Goal: Task Accomplishment & Management: Manage account settings

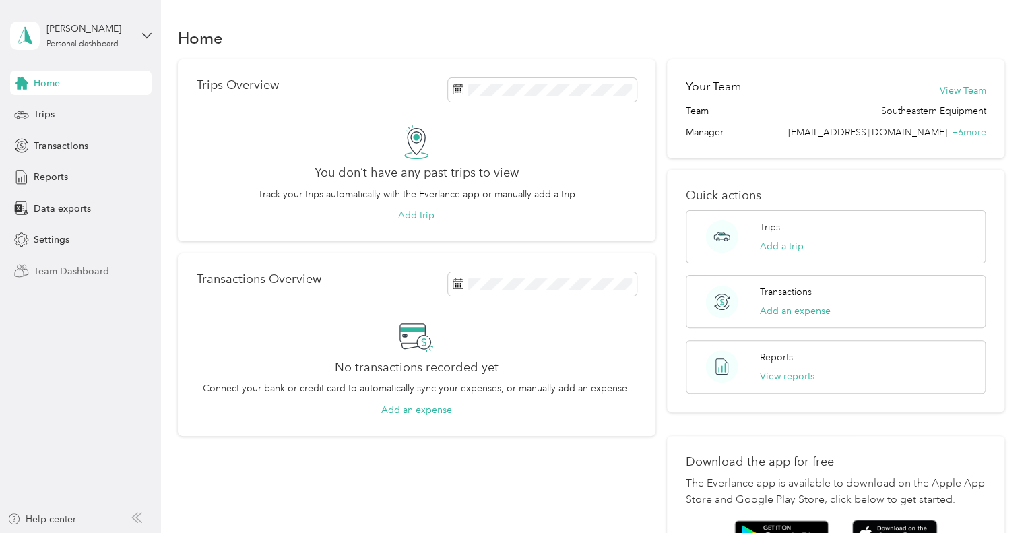
click at [89, 272] on span "Team Dashboard" at bounding box center [71, 271] width 75 height 14
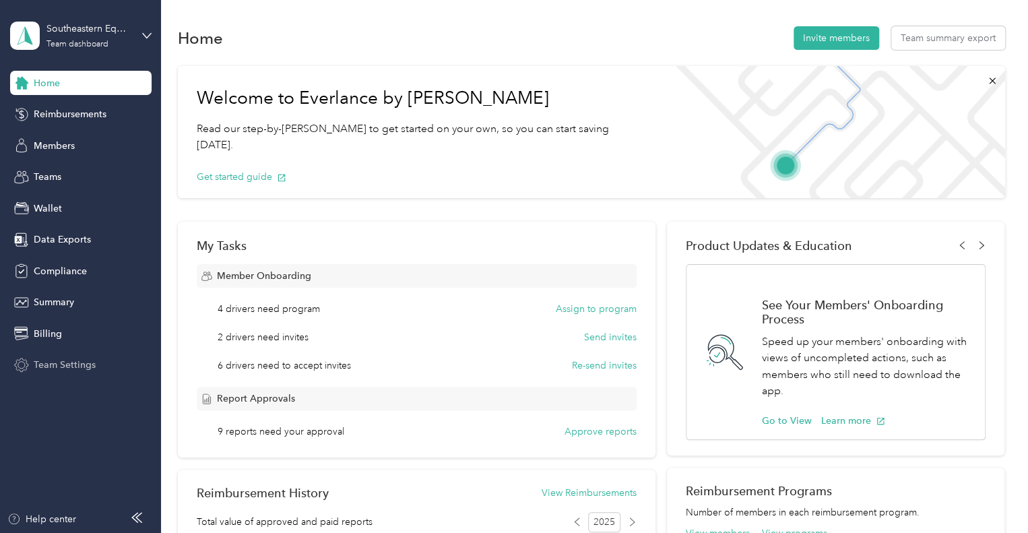
click at [79, 364] on span "Team Settings" at bounding box center [65, 365] width 62 height 14
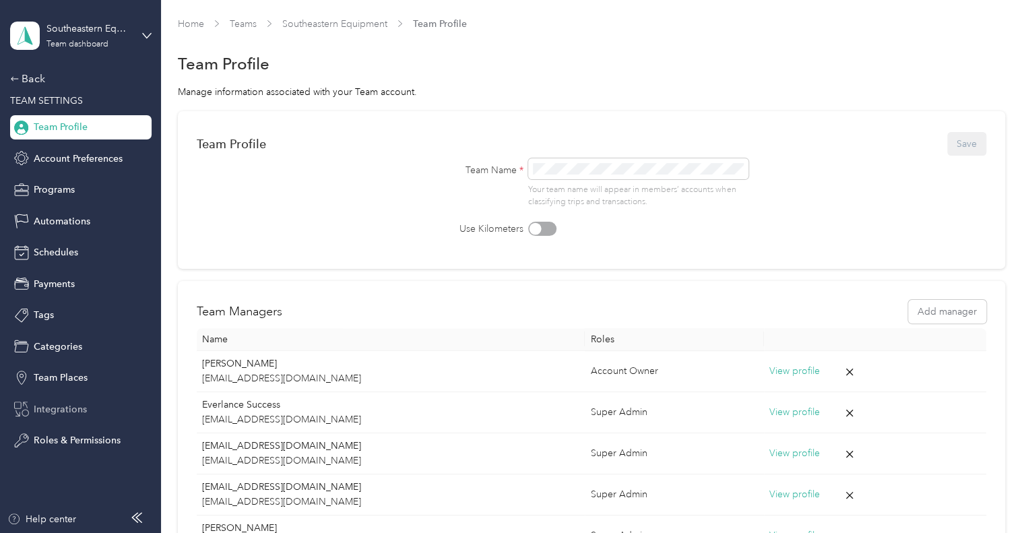
click at [78, 406] on span "Integrations" at bounding box center [60, 409] width 53 height 14
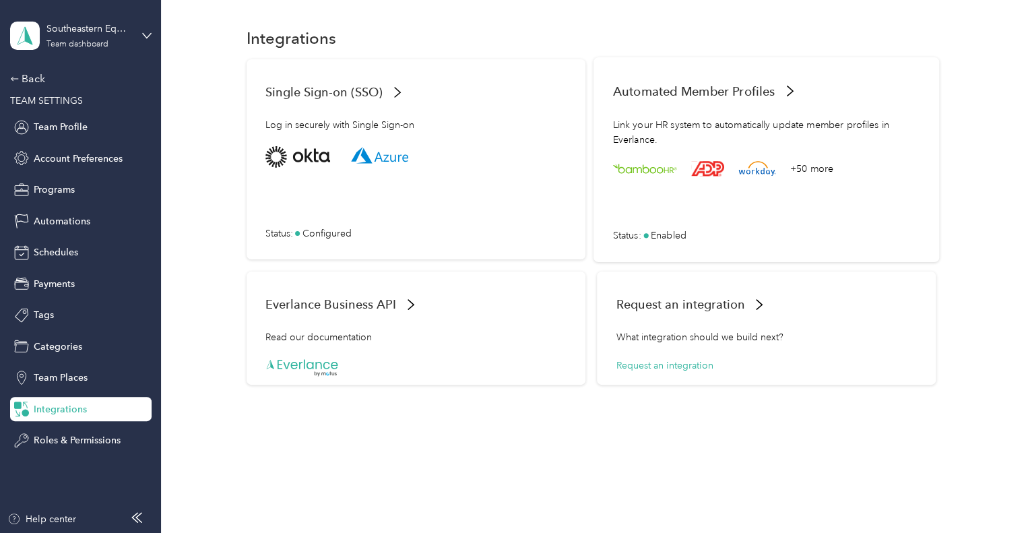
click at [742, 92] on span "Automated Member Profiles" at bounding box center [694, 91] width 162 height 14
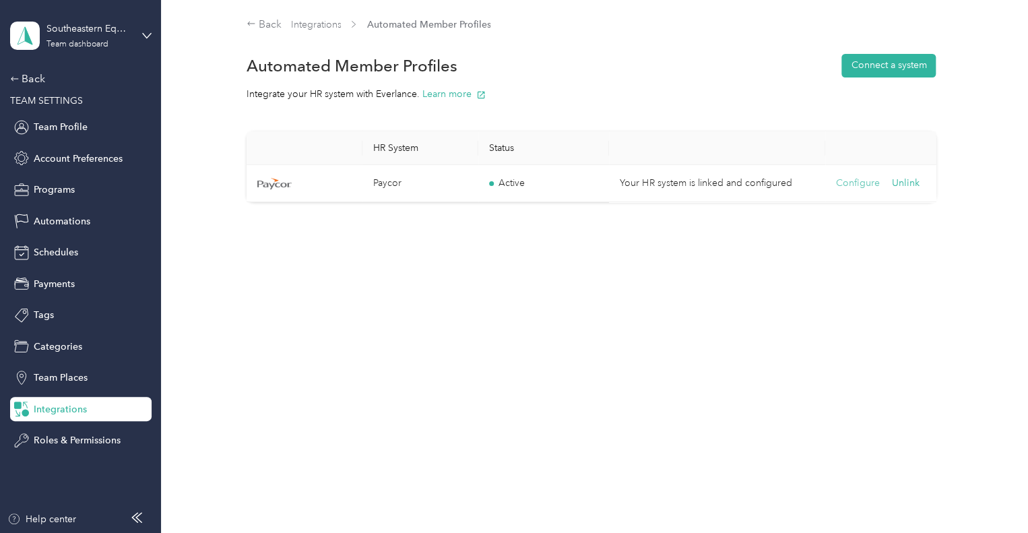
click at [862, 180] on button "Configure" at bounding box center [858, 183] width 44 height 15
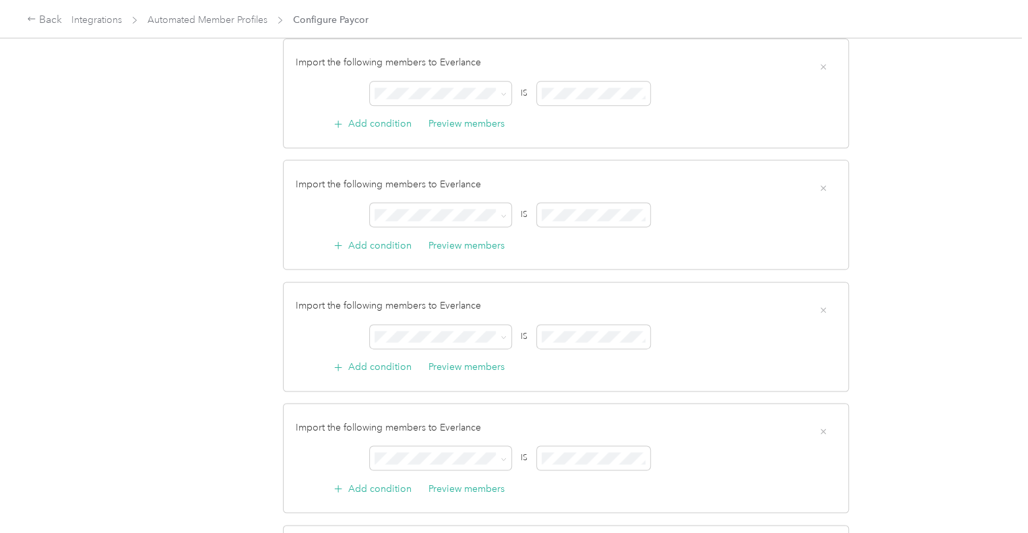
scroll to position [997, 0]
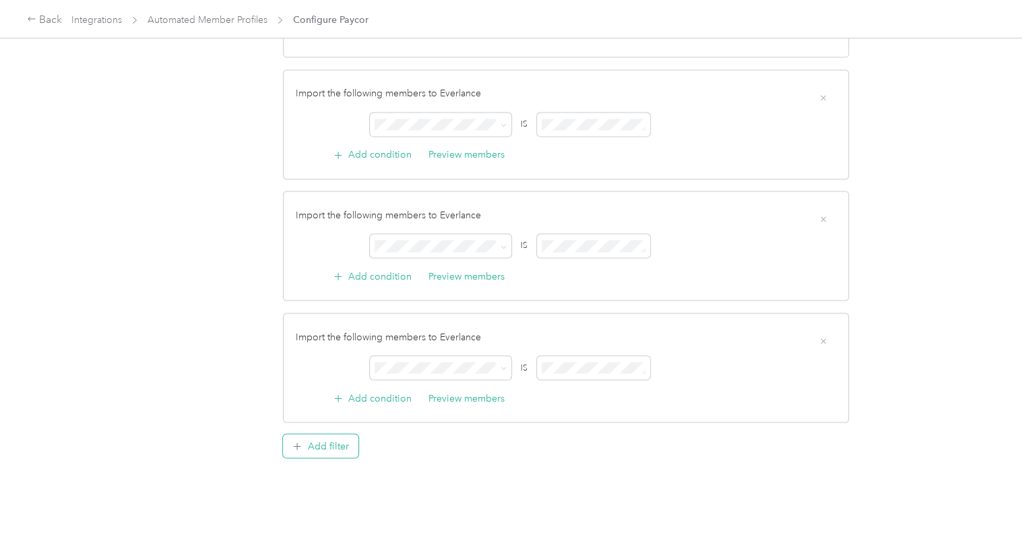
click at [339, 434] on button "Add filter" at bounding box center [320, 446] width 75 height 24
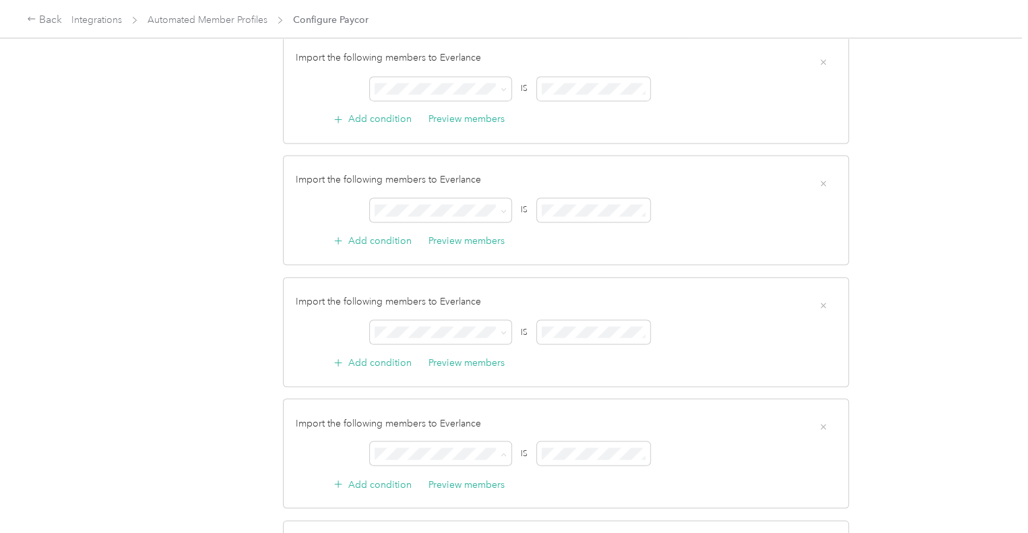
click at [331, 453] on div "AND IS Add condition Preview members" at bounding box center [566, 466] width 541 height 50
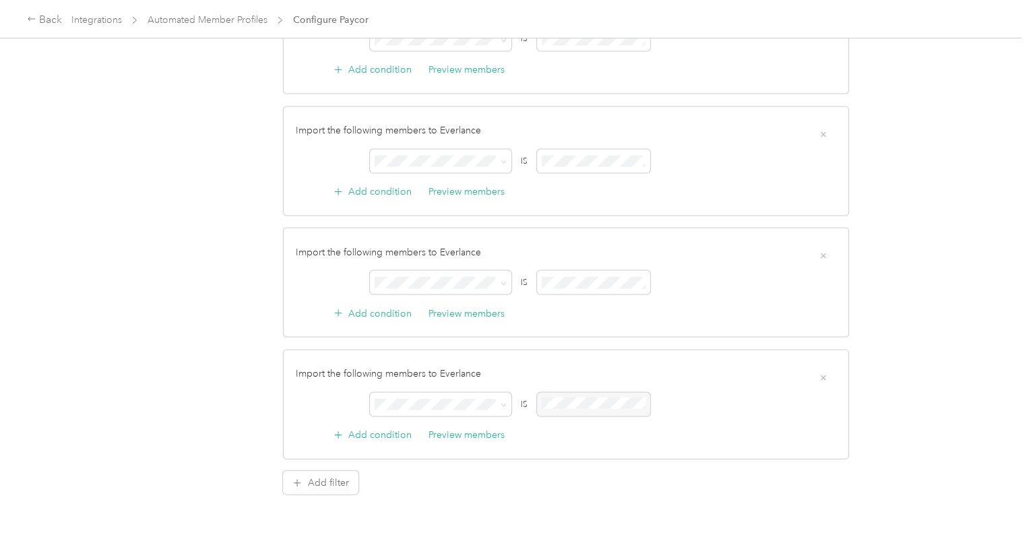
scroll to position [1177, 0]
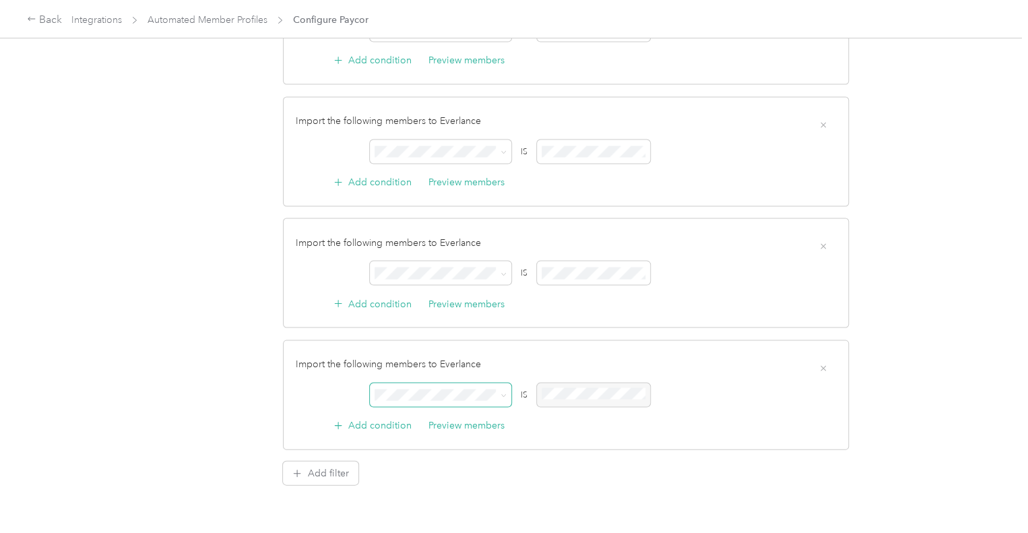
click at [396, 398] on span at bounding box center [440, 395] width 141 height 24
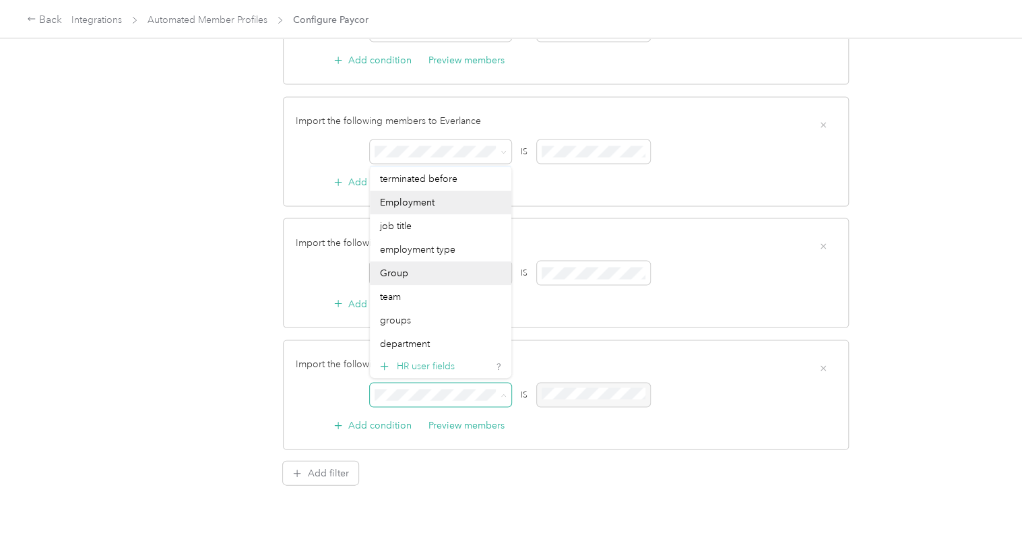
scroll to position [145, 0]
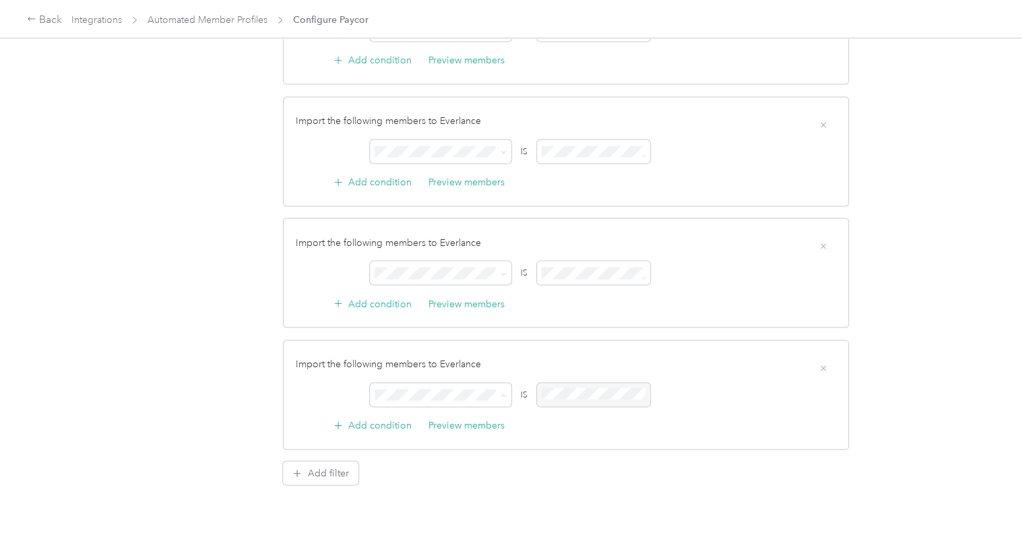
click at [427, 222] on div "job title" at bounding box center [440, 221] width 123 height 14
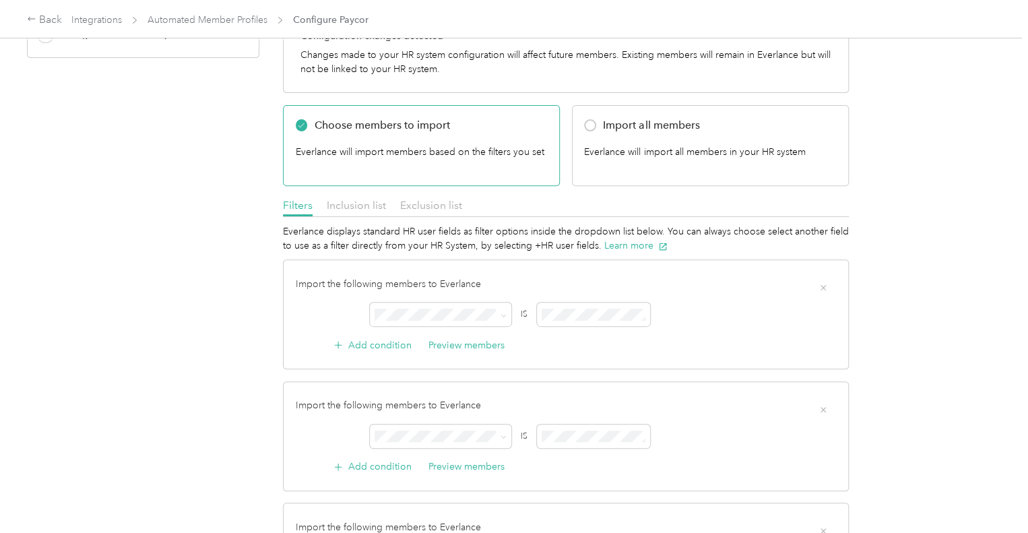
scroll to position [0, 0]
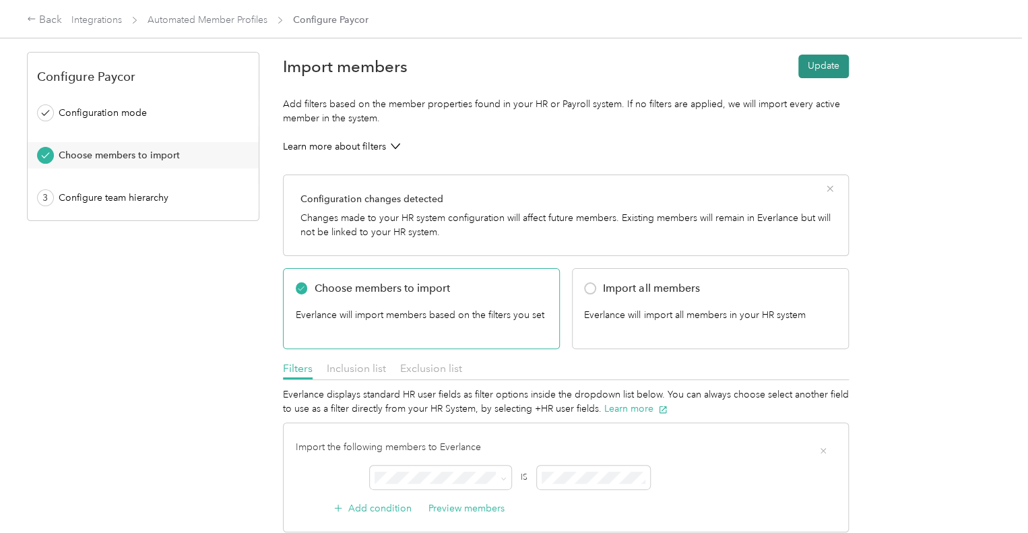
click at [833, 67] on button "Update" at bounding box center [823, 67] width 51 height 24
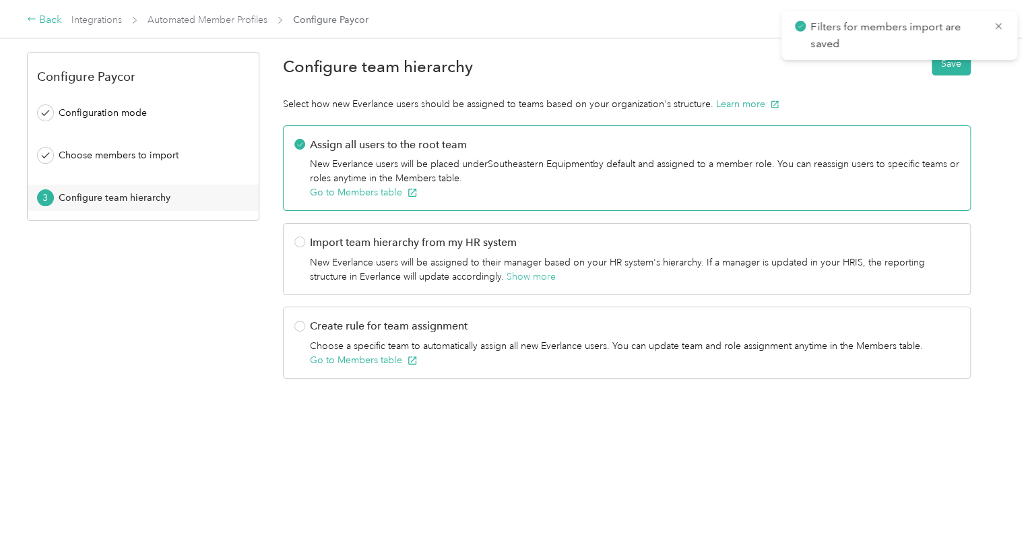
click at [57, 21] on div "Back" at bounding box center [44, 20] width 35 height 16
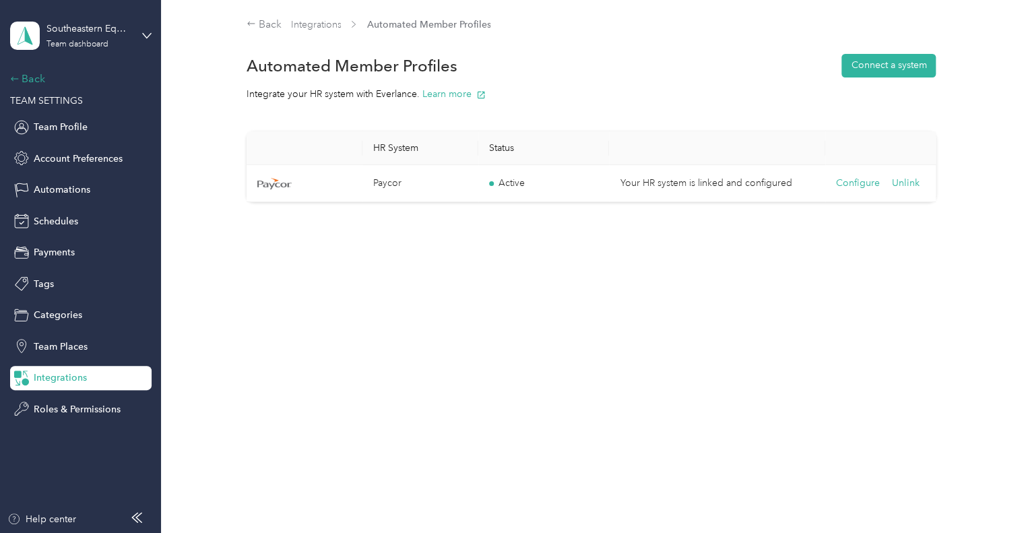
click at [38, 82] on div "Back" at bounding box center [77, 79] width 135 height 16
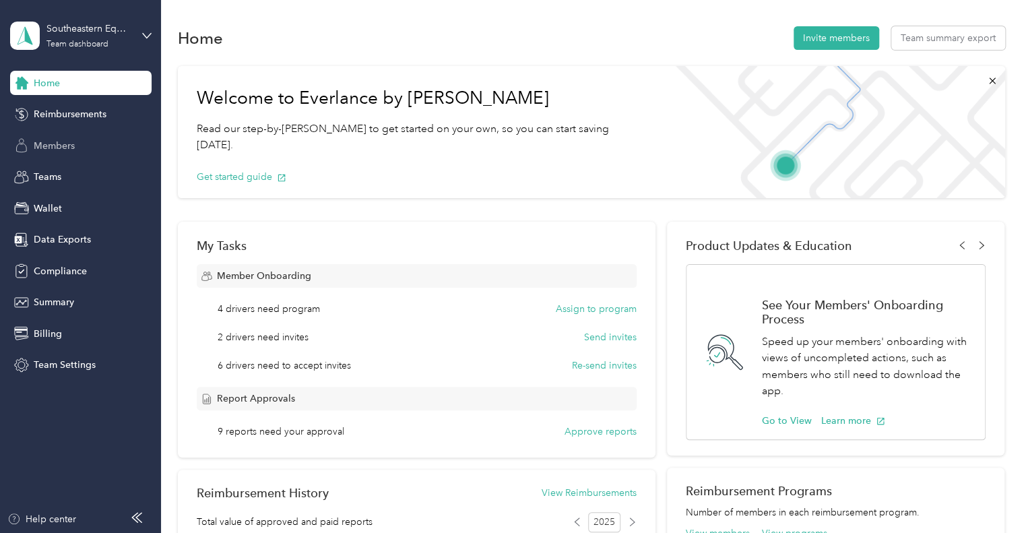
click at [57, 145] on span "Members" at bounding box center [54, 146] width 41 height 14
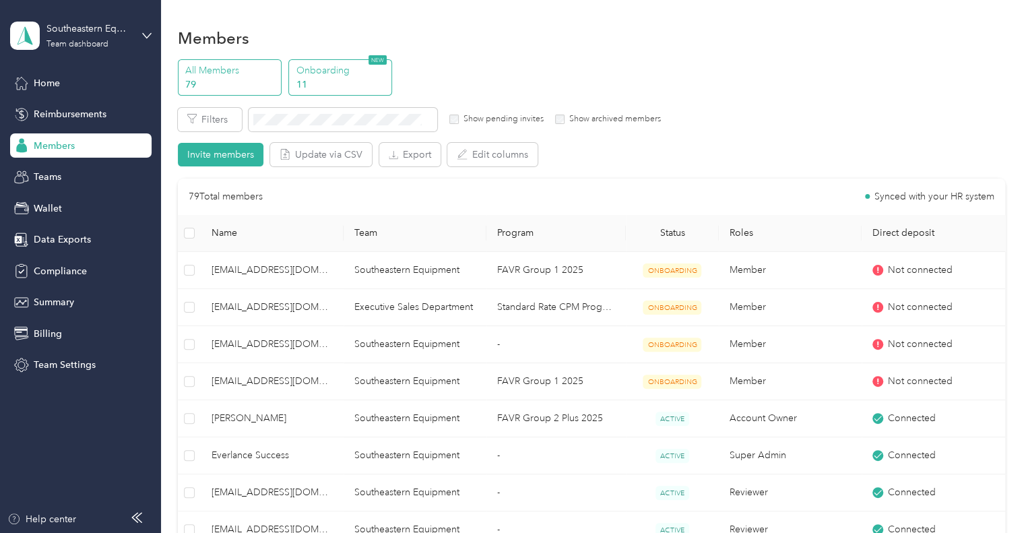
click at [326, 85] on p "11" at bounding box center [342, 84] width 92 height 14
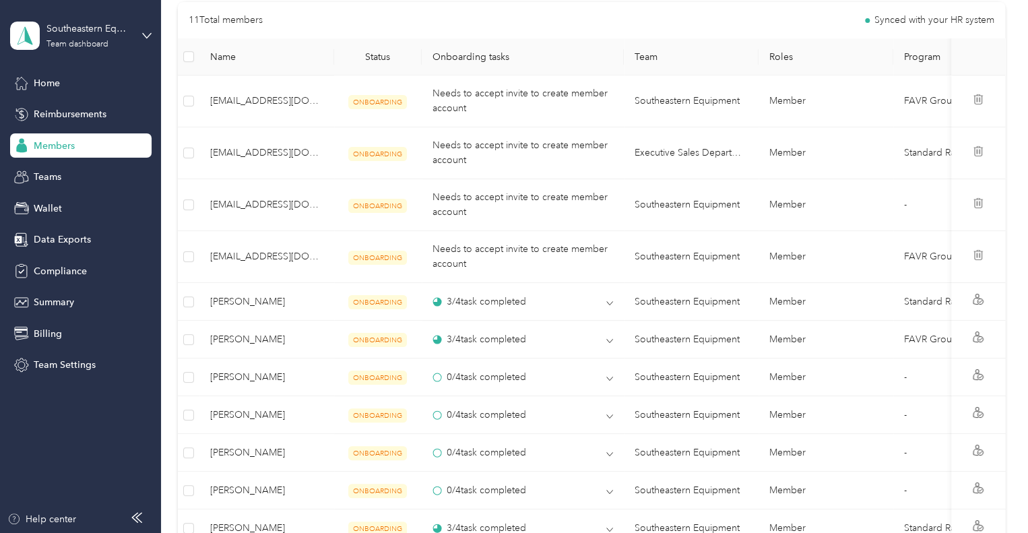
scroll to position [641, 0]
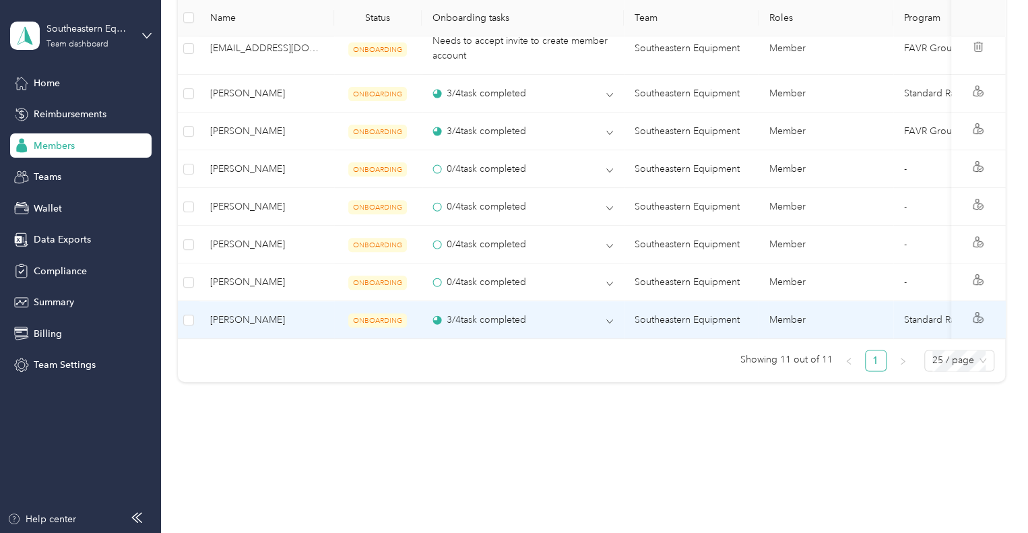
click at [285, 313] on span "Mike Reniger" at bounding box center [266, 320] width 113 height 15
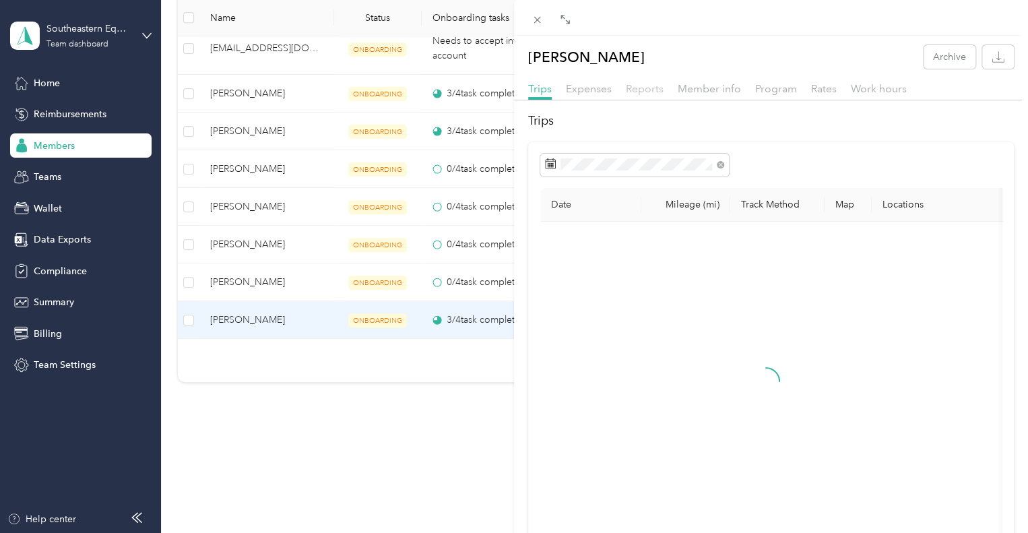
click at [645, 85] on span "Reports" at bounding box center [645, 88] width 38 height 13
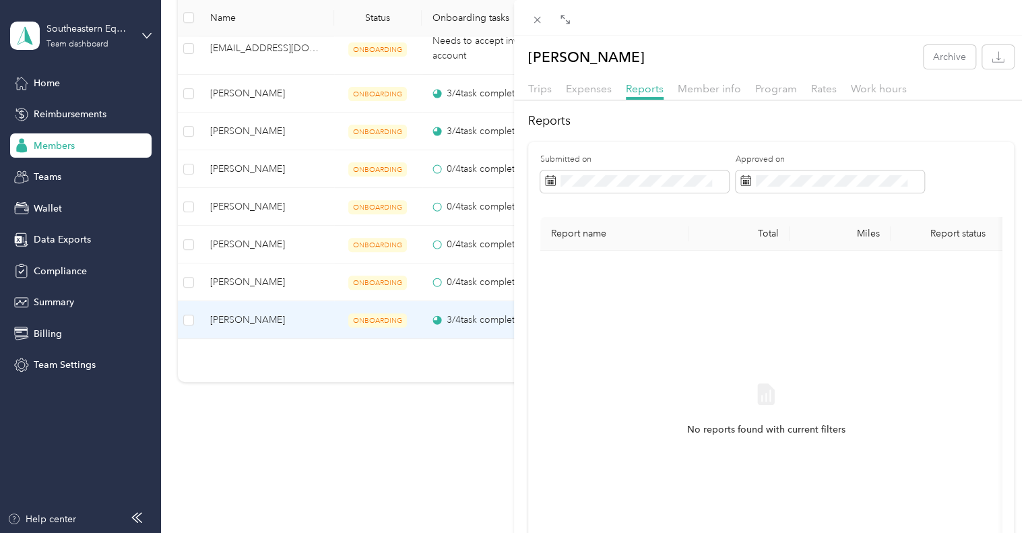
click at [717, 96] on div "Member info" at bounding box center [709, 89] width 63 height 17
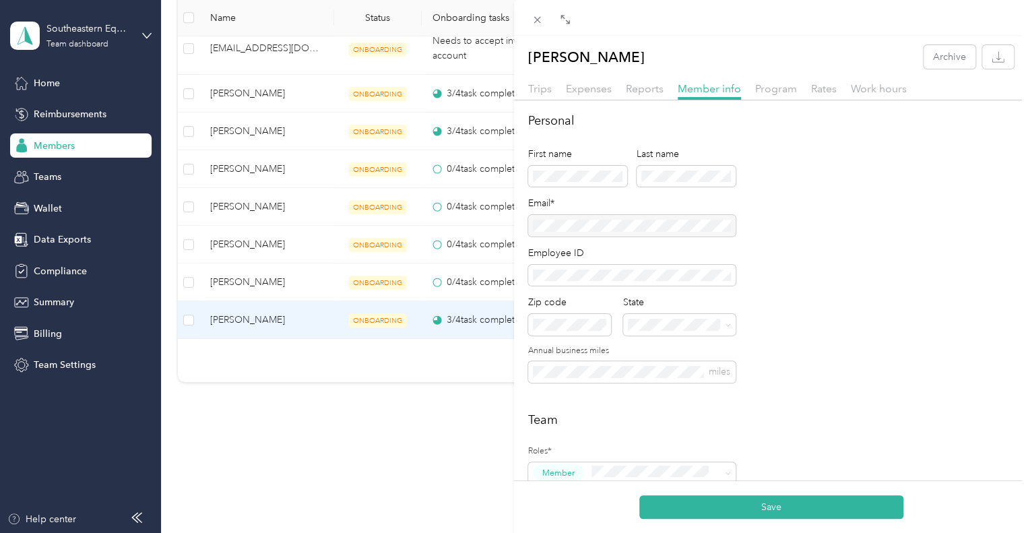
click at [798, 427] on h2 "Team" at bounding box center [771, 420] width 486 height 18
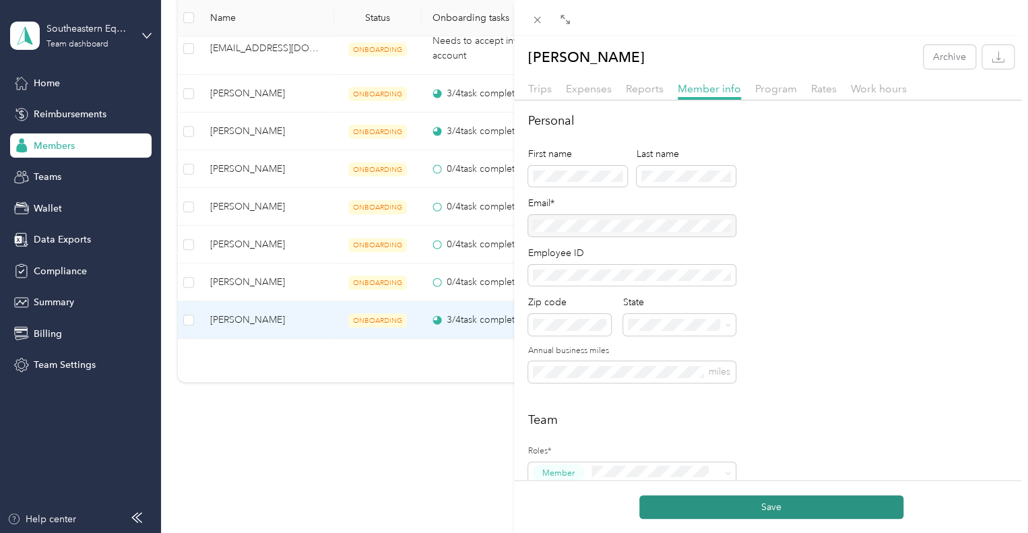
click at [749, 503] on button "Save" at bounding box center [771, 507] width 264 height 24
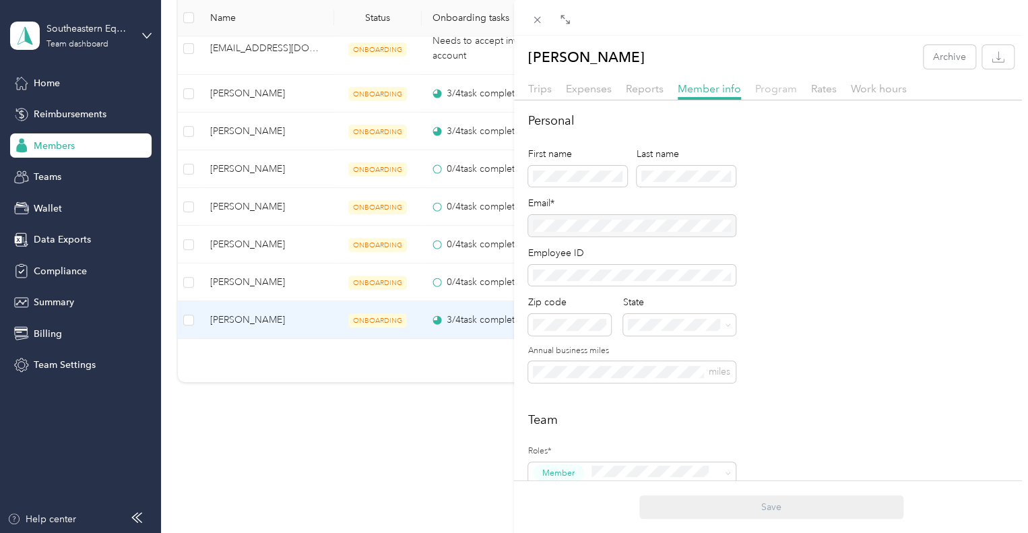
click at [781, 92] on span "Program" at bounding box center [776, 88] width 42 height 13
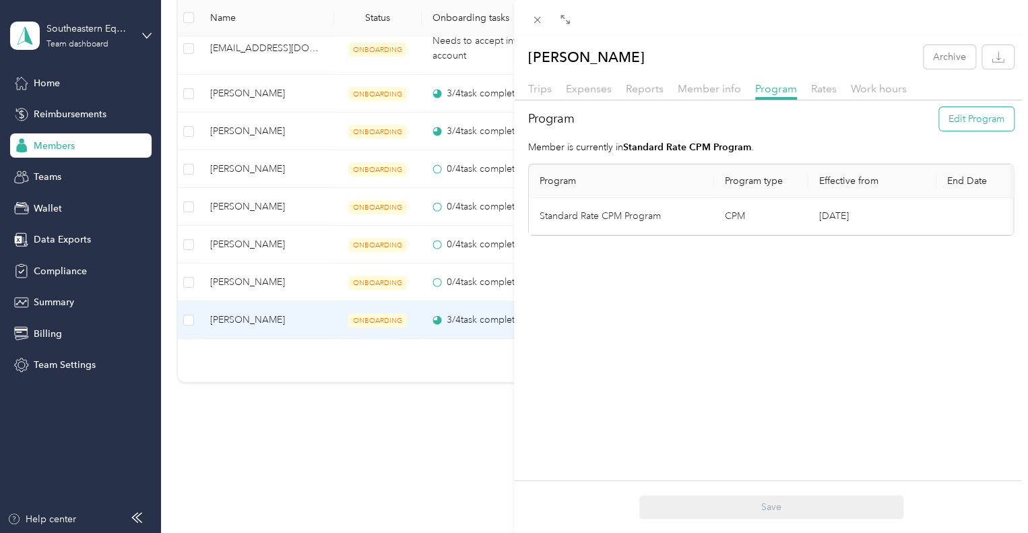
click at [959, 129] on button "Edit Program" at bounding box center [976, 119] width 75 height 24
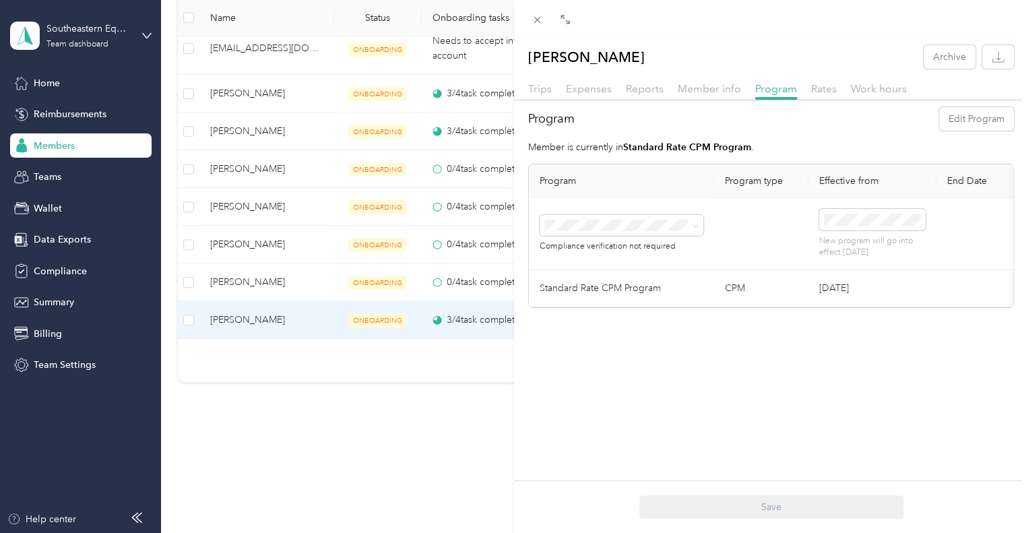
click at [655, 358] on div "FAVR Group 2 2025 (FAVR)" at bounding box center [621, 355] width 145 height 14
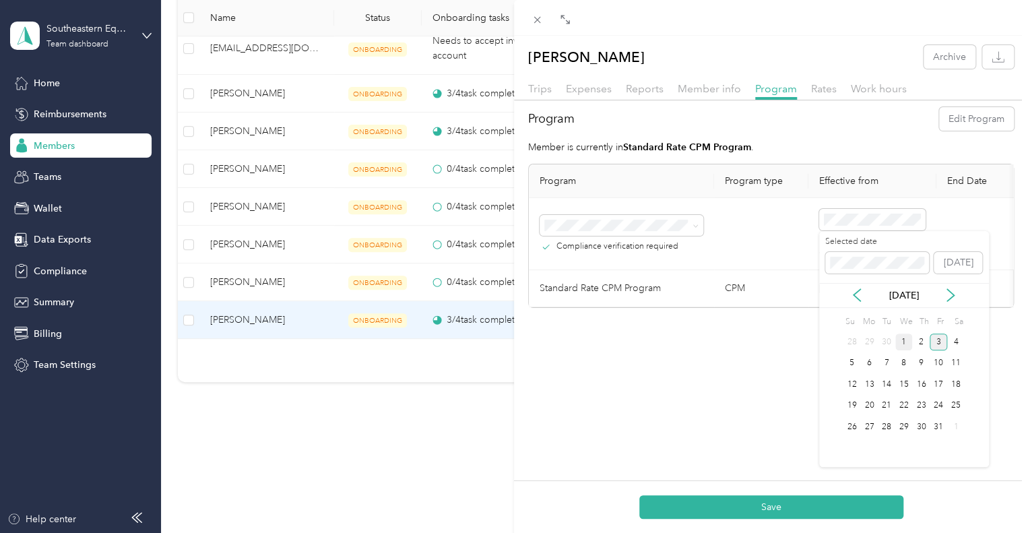
click at [901, 346] on div "1" at bounding box center [904, 341] width 18 height 17
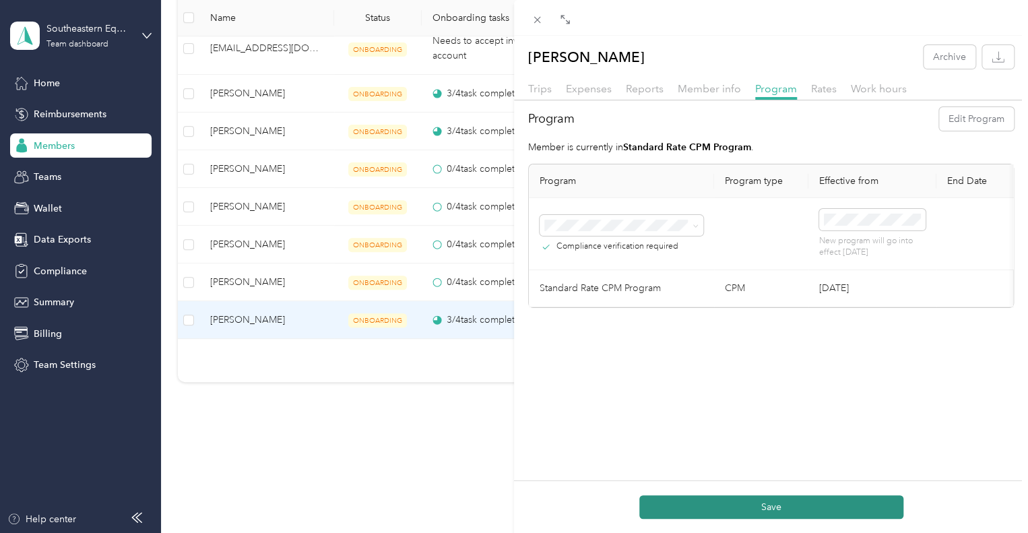
click at [846, 497] on button "Save" at bounding box center [771, 507] width 264 height 24
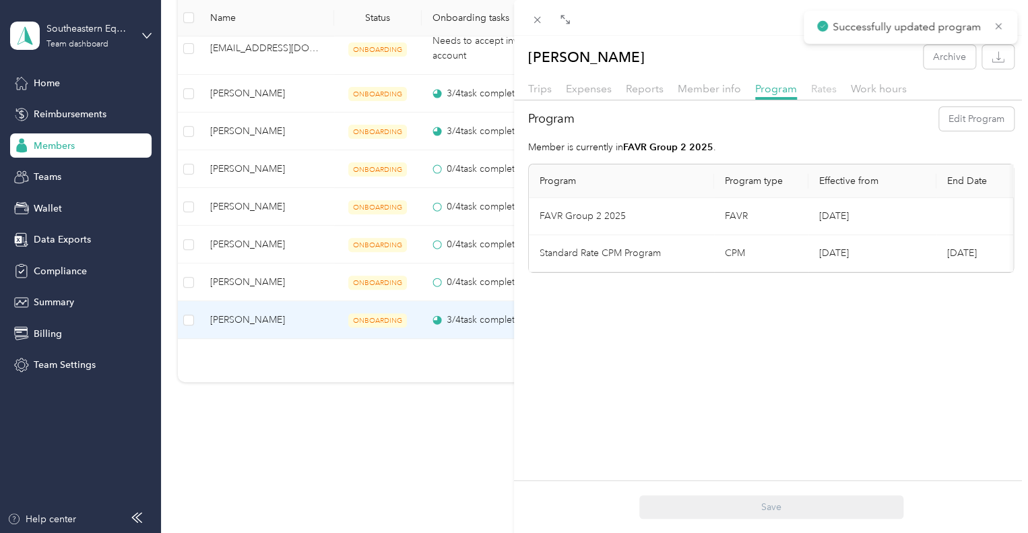
click at [822, 85] on span "Rates" at bounding box center [824, 88] width 26 height 13
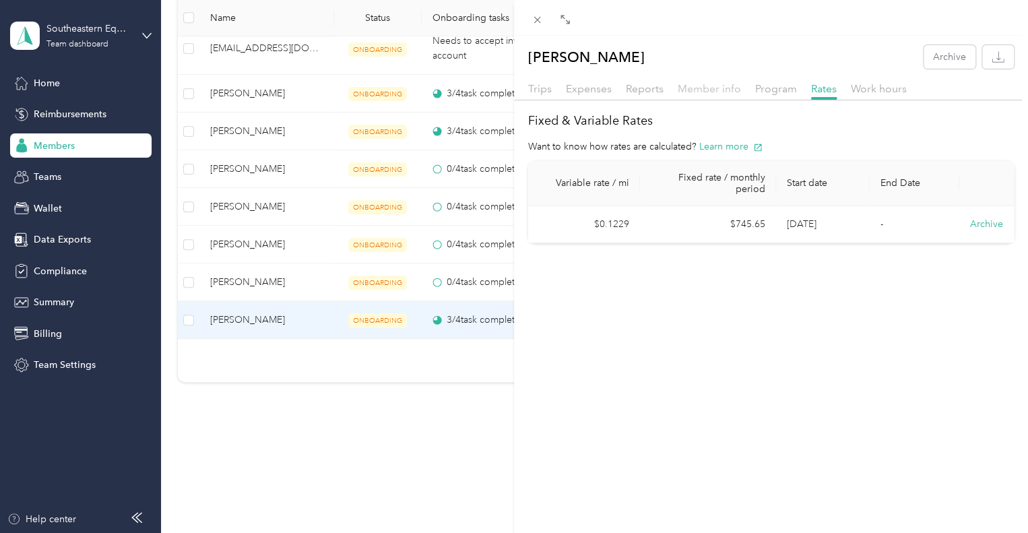
click at [723, 92] on span "Member info" at bounding box center [709, 88] width 63 height 13
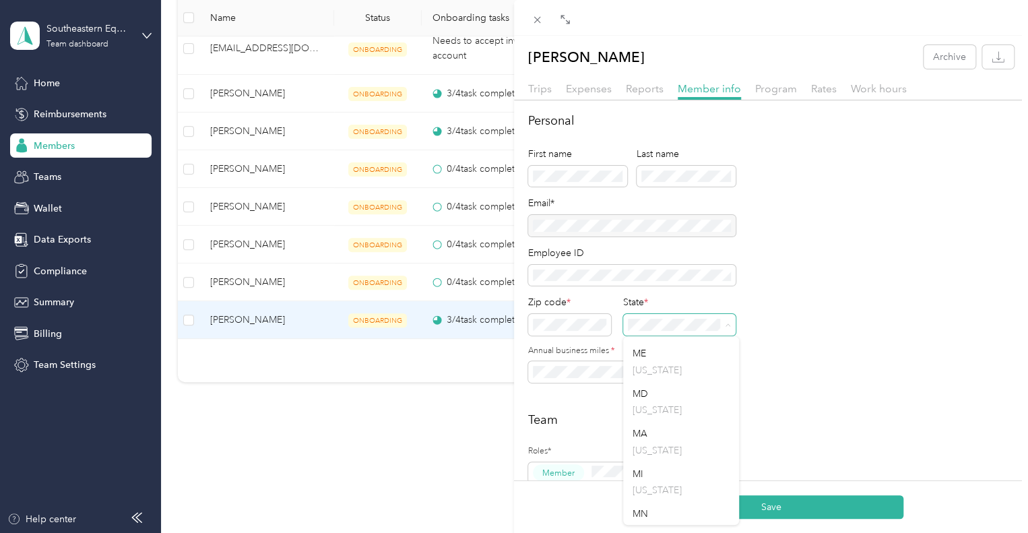
scroll to position [838, 0]
click at [663, 448] on div "MI Michigan" at bounding box center [681, 440] width 97 height 31
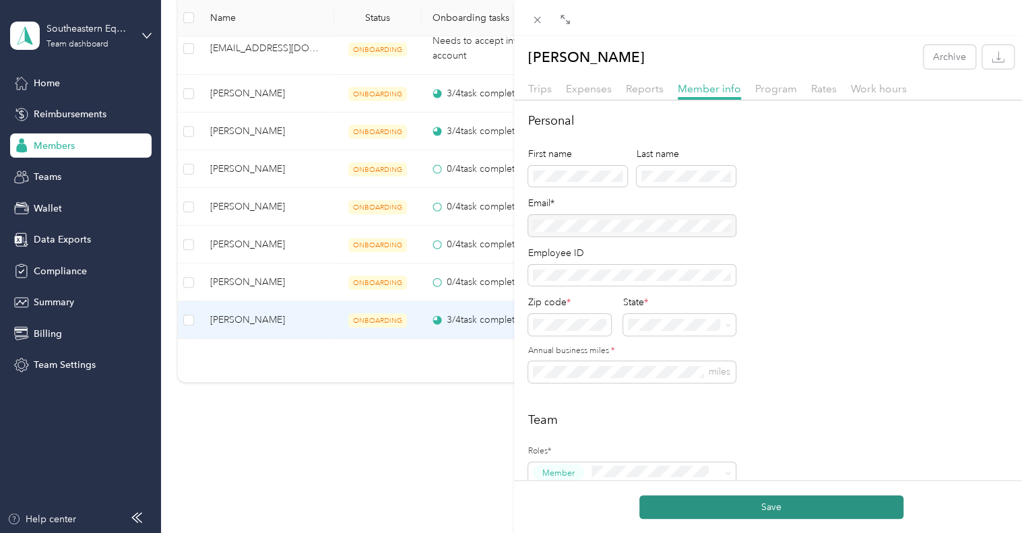
click at [787, 510] on button "Save" at bounding box center [771, 507] width 264 height 24
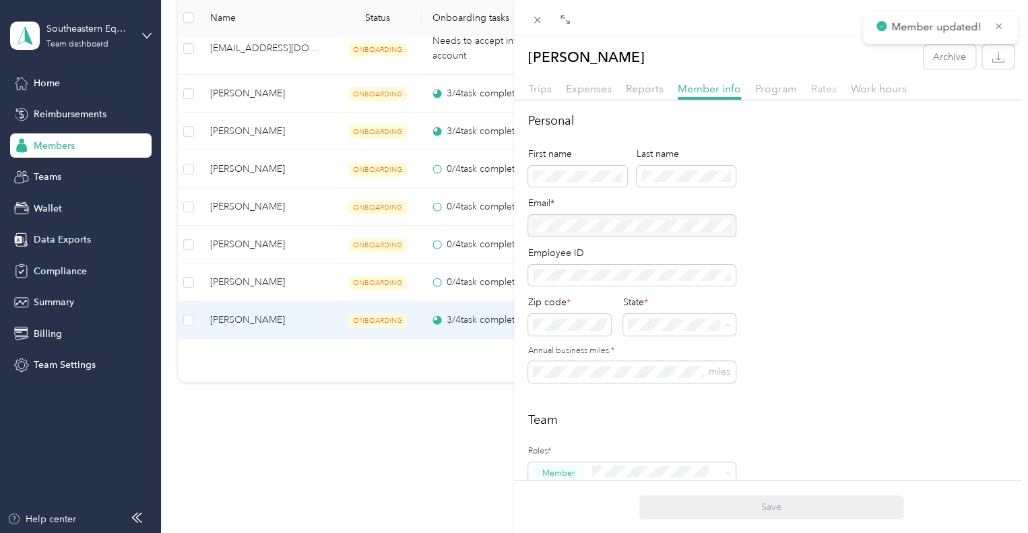
click at [821, 86] on span "Rates" at bounding box center [824, 88] width 26 height 13
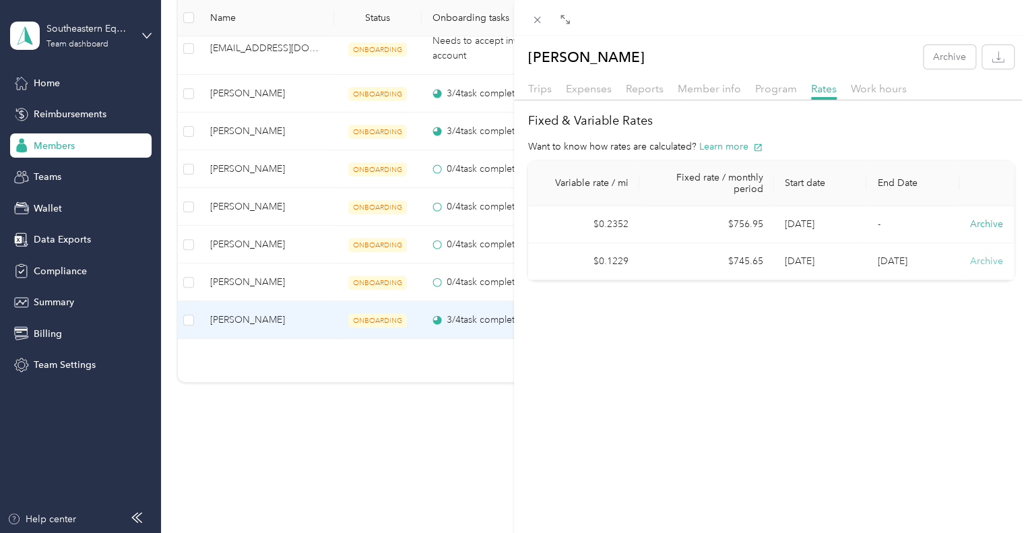
click at [971, 259] on button "Archive" at bounding box center [986, 261] width 33 height 14
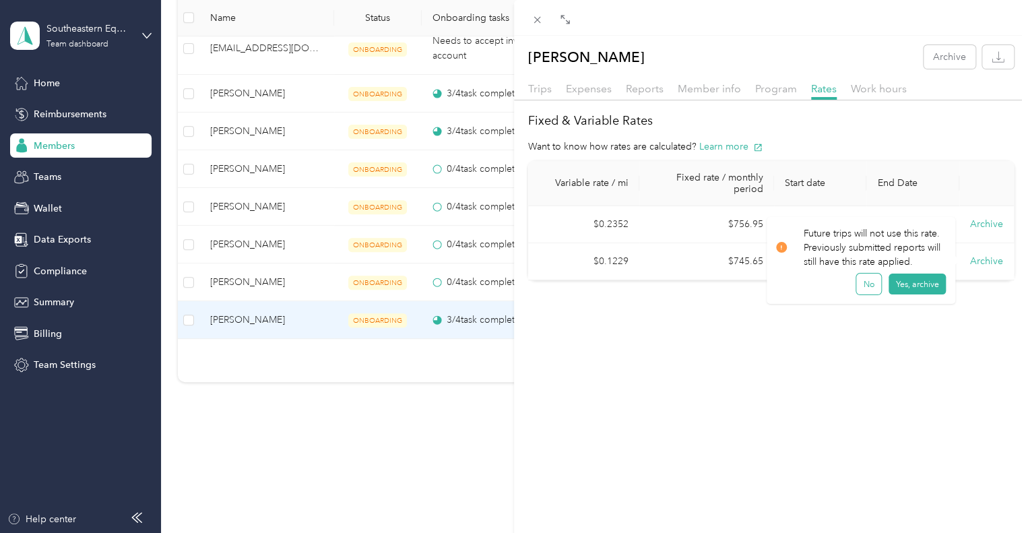
click at [872, 290] on button "No" at bounding box center [868, 284] width 25 height 22
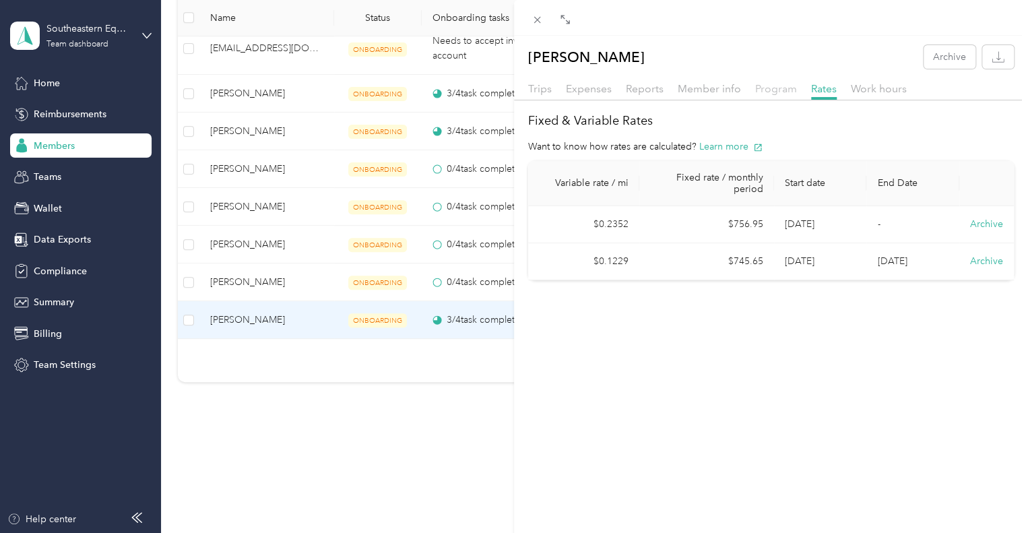
click at [780, 89] on span "Program" at bounding box center [776, 88] width 42 height 13
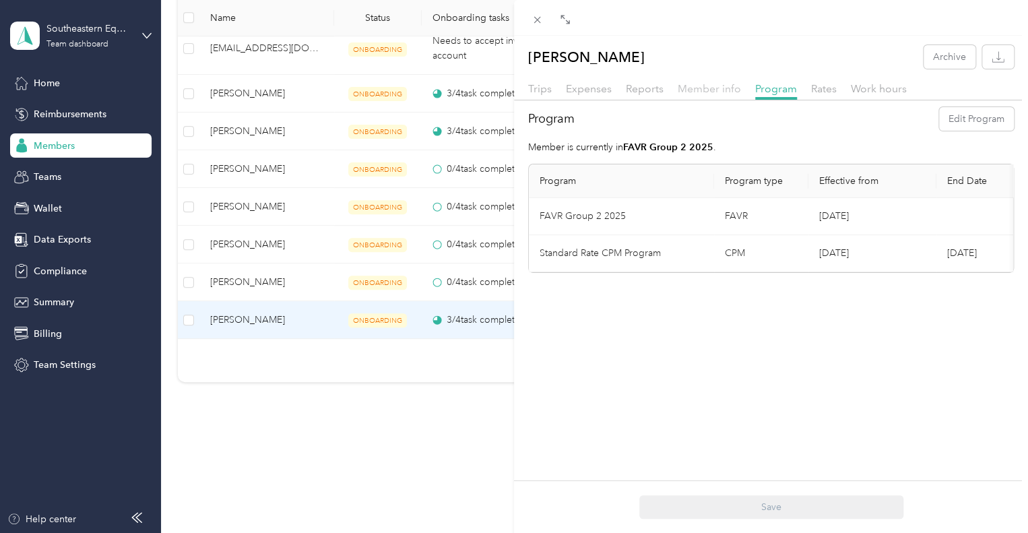
click at [723, 90] on span "Member info" at bounding box center [709, 88] width 63 height 13
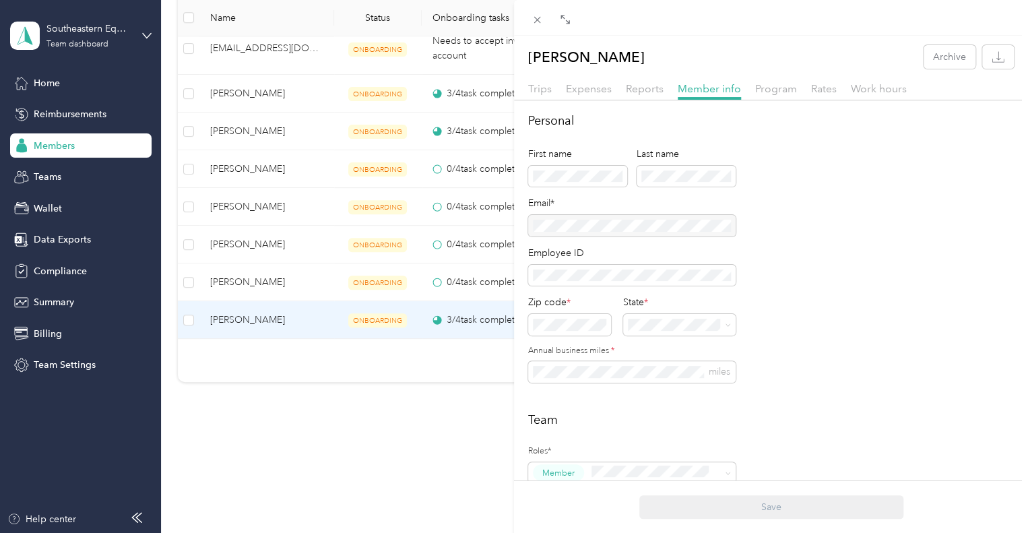
scroll to position [1, 0]
click at [821, 91] on span "Rates" at bounding box center [824, 87] width 26 height 13
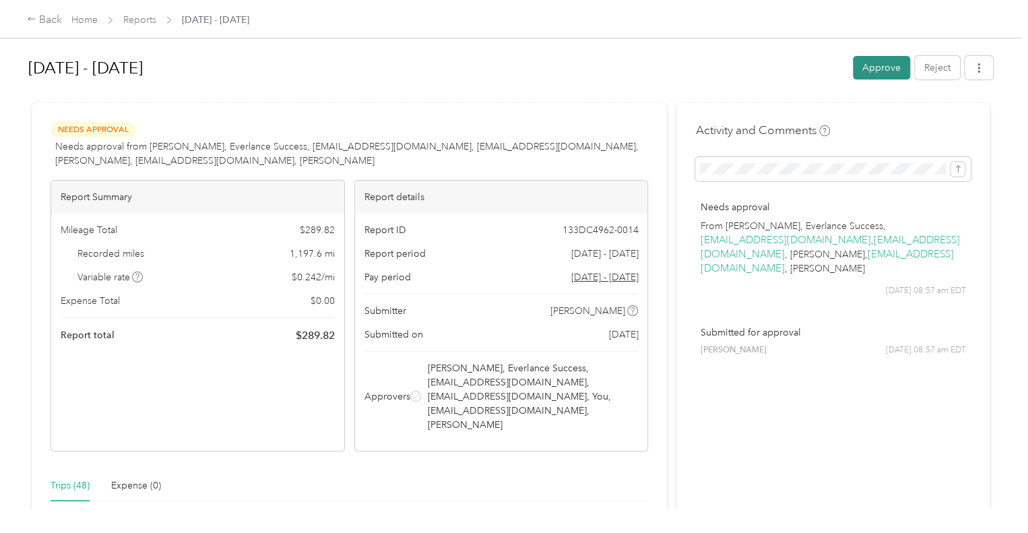
click at [867, 67] on button "Approve" at bounding box center [881, 68] width 57 height 24
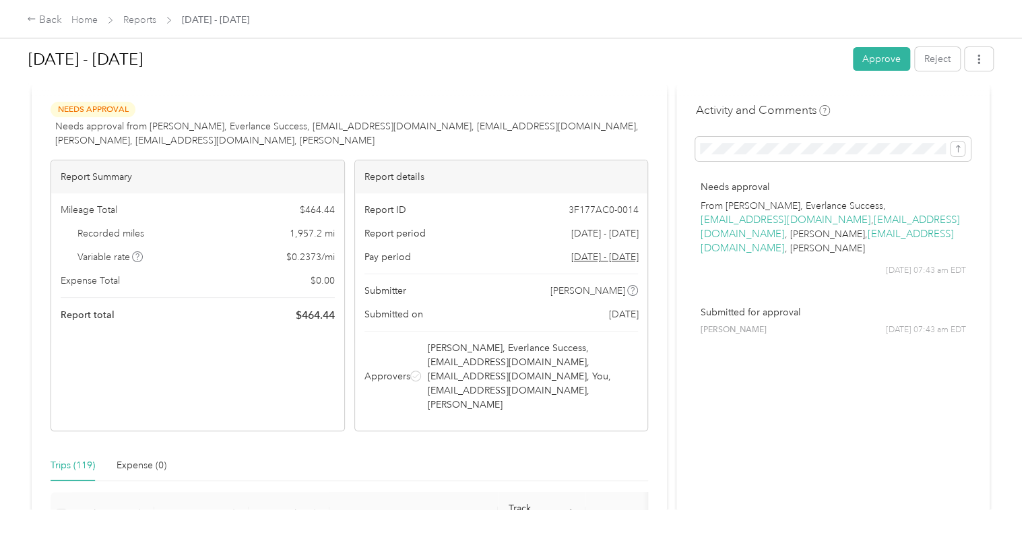
scroll to position [19, 0]
click at [866, 63] on button "Approve" at bounding box center [881, 59] width 57 height 24
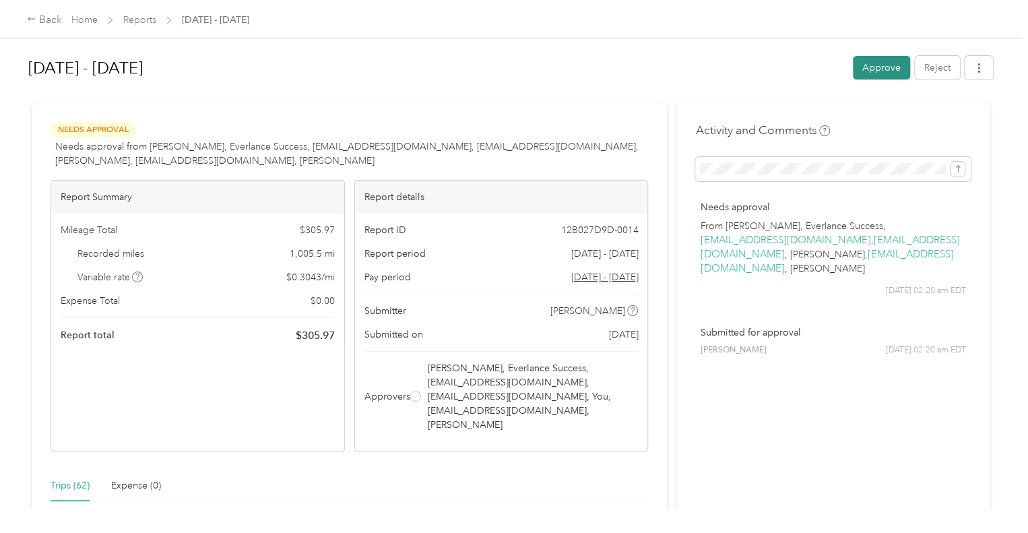
click at [873, 70] on button "Approve" at bounding box center [881, 68] width 57 height 24
click at [868, 69] on button "Approve" at bounding box center [881, 68] width 57 height 24
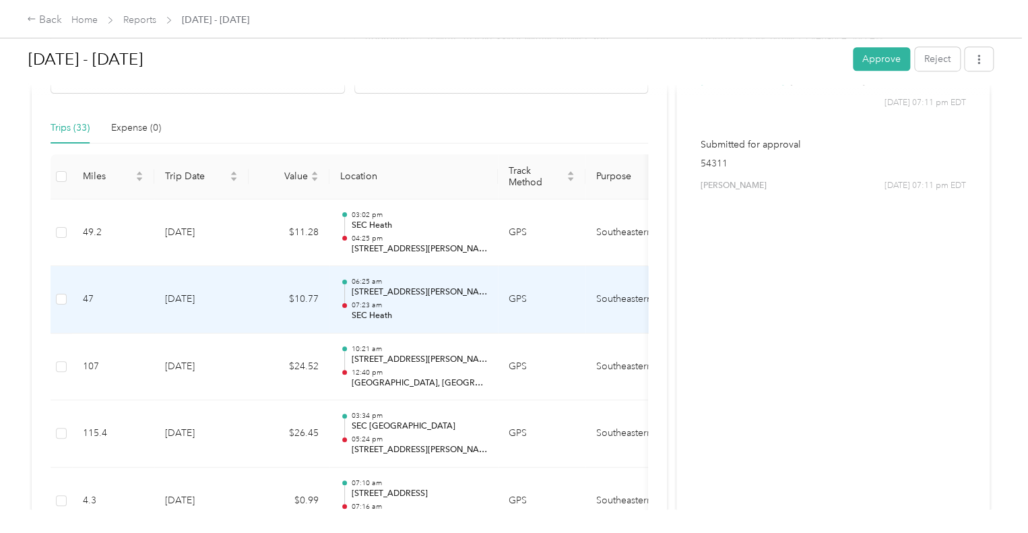
scroll to position [391, 0]
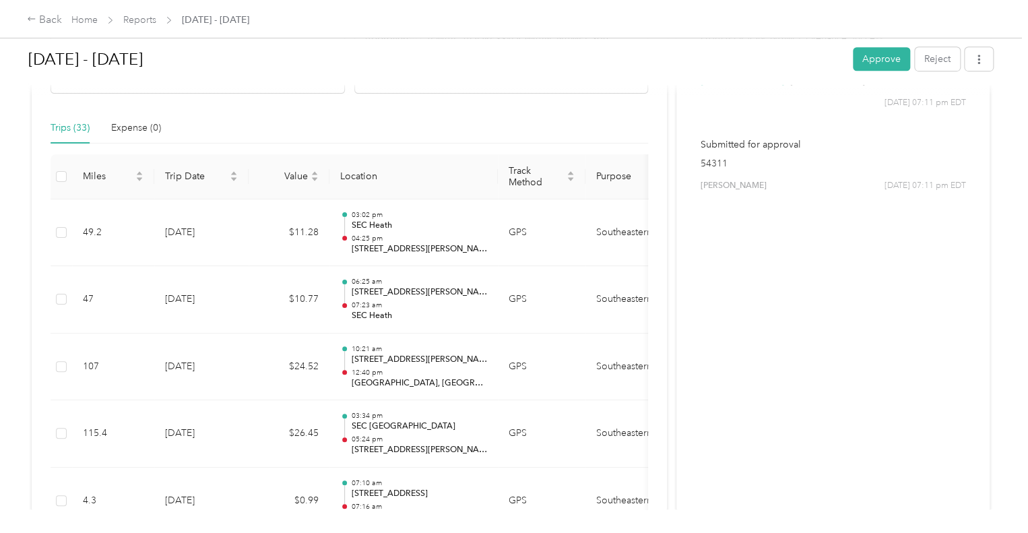
click at [593, 75] on div "[DATE] - [DATE]" at bounding box center [435, 59] width 815 height 35
click at [941, 56] on button "Reject" at bounding box center [937, 59] width 45 height 24
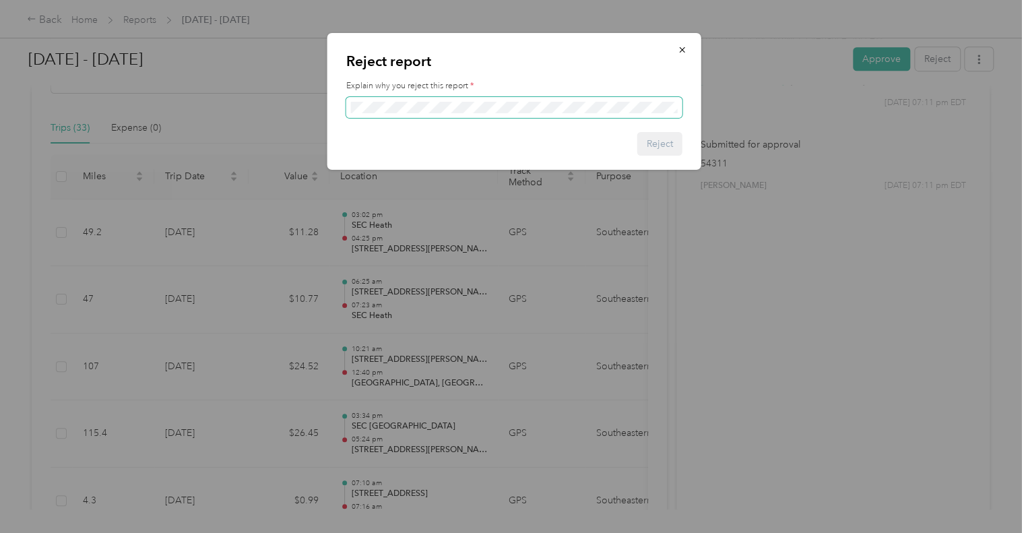
click at [574, 113] on span at bounding box center [514, 108] width 336 height 22
click at [574, 121] on div "Reject report Explain why you reject this report * Reject" at bounding box center [514, 101] width 374 height 137
click at [669, 136] on button "Reject" at bounding box center [659, 144] width 45 height 24
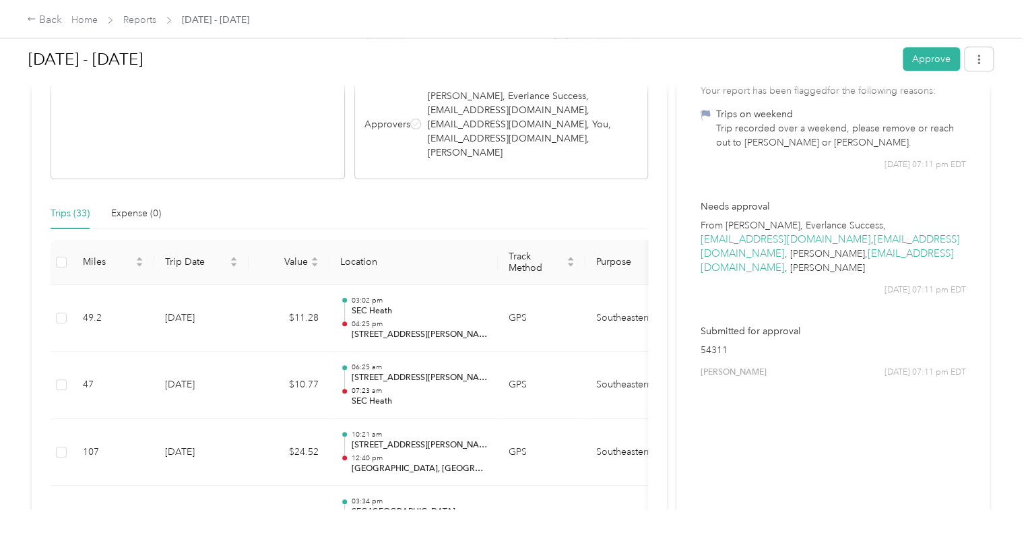
scroll to position [0, 0]
